Goal: Task Accomplishment & Management: Use online tool/utility

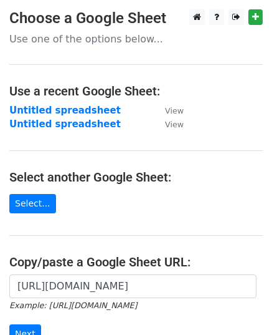
scroll to position [0, 310]
type input "https://docs.google.com/spreadsheets/d/1HK0-VYmOORuP4yqGNFjUXHeZ0z3uZtnhsFaEJaC…"
click at [9, 324] on input "Next" at bounding box center [25, 333] width 32 height 19
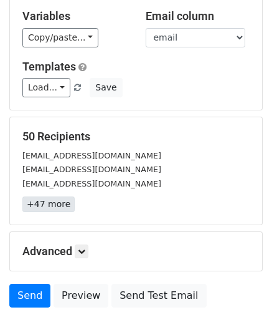
scroll to position [147, 0]
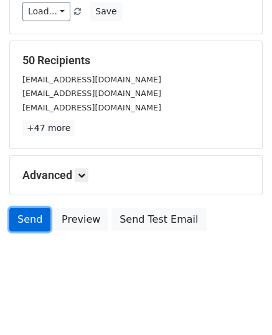
click at [19, 214] on link "Send" at bounding box center [29, 220] width 41 height 24
